Goal: Task Accomplishment & Management: Manage account settings

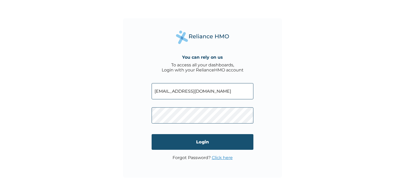
click at [202, 148] on input "Login" at bounding box center [203, 142] width 102 height 16
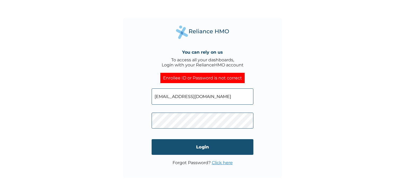
click at [200, 146] on input "Login" at bounding box center [203, 147] width 102 height 16
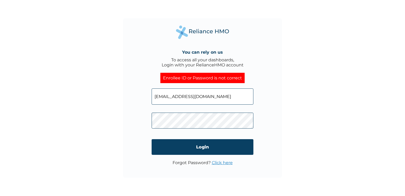
click at [218, 93] on input "ngonyejaphet@gmail.com" at bounding box center [203, 96] width 102 height 16
type input "n"
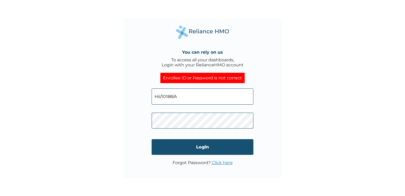
type input "Hii/10188/A"
click at [188, 143] on input "Login" at bounding box center [203, 147] width 102 height 16
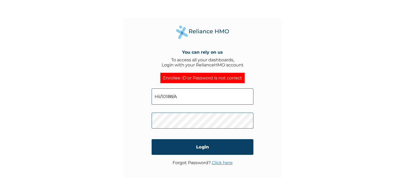
click at [192, 163] on p "Forgot Password? Click here" at bounding box center [203, 162] width 60 height 5
click at [216, 162] on link "Click here" at bounding box center [222, 162] width 21 height 5
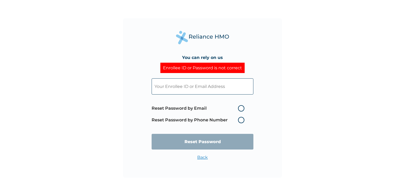
click at [212, 88] on input "text" at bounding box center [203, 86] width 102 height 16
type input "ngonyejaphet@gmail.com"
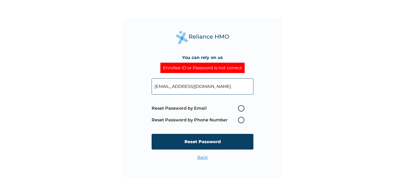
click at [243, 107] on label "Reset Password by Email" at bounding box center [199, 108] width 95 height 6
click at [239, 107] on input "Reset Password by Email" at bounding box center [235, 108] width 8 height 8
radio input "true"
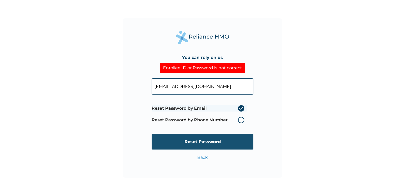
click at [218, 141] on input "Reset Password" at bounding box center [203, 142] width 102 height 16
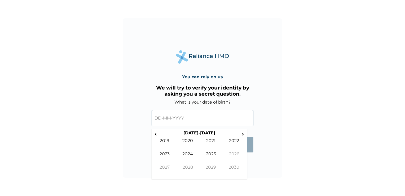
click at [192, 119] on input "text" at bounding box center [203, 118] width 102 height 16
click at [155, 134] on span "‹" at bounding box center [156, 133] width 6 height 7
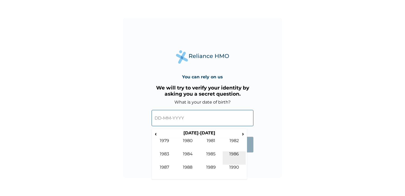
click at [233, 154] on td "1986" at bounding box center [234, 157] width 23 height 13
click at [212, 143] on td "Mar" at bounding box center [210, 144] width 23 height 13
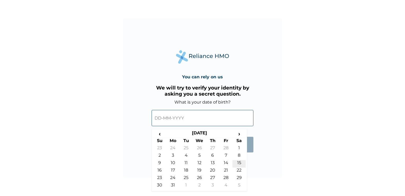
click at [240, 164] on td "15" at bounding box center [239, 163] width 13 height 7
type input "15-03-1986"
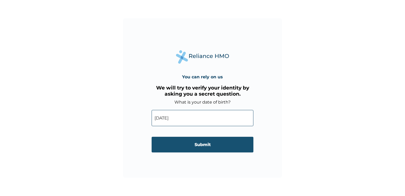
click at [219, 144] on input "Submit" at bounding box center [203, 145] width 102 height 16
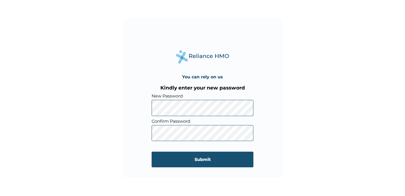
click at [188, 157] on input "Submit" at bounding box center [203, 159] width 102 height 16
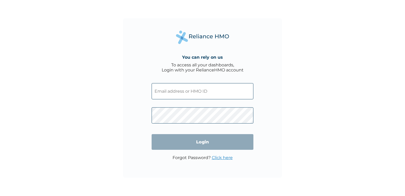
click at [208, 91] on input "text" at bounding box center [203, 91] width 102 height 16
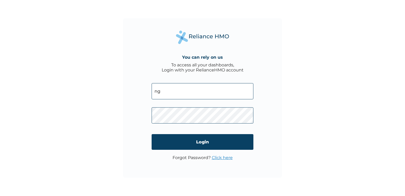
type input "ngonyejaphet@gmail.com"
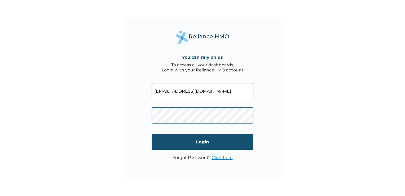
click at [197, 136] on input "Login" at bounding box center [203, 142] width 102 height 16
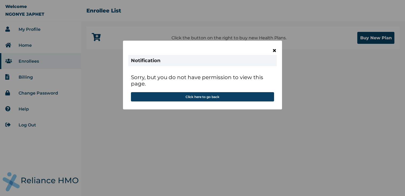
click at [276, 49] on span "×" at bounding box center [274, 50] width 5 height 9
click at [276, 51] on span "×" at bounding box center [274, 50] width 5 height 9
